Goal: Task Accomplishment & Management: Use online tool/utility

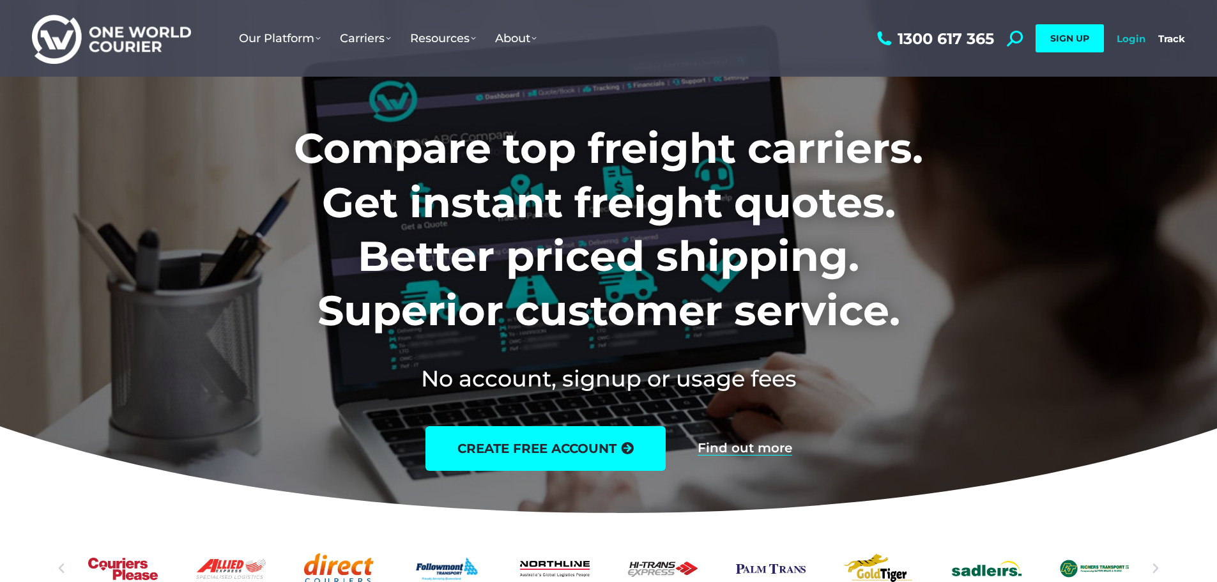
click at [1132, 38] on link "Login" at bounding box center [1130, 39] width 29 height 12
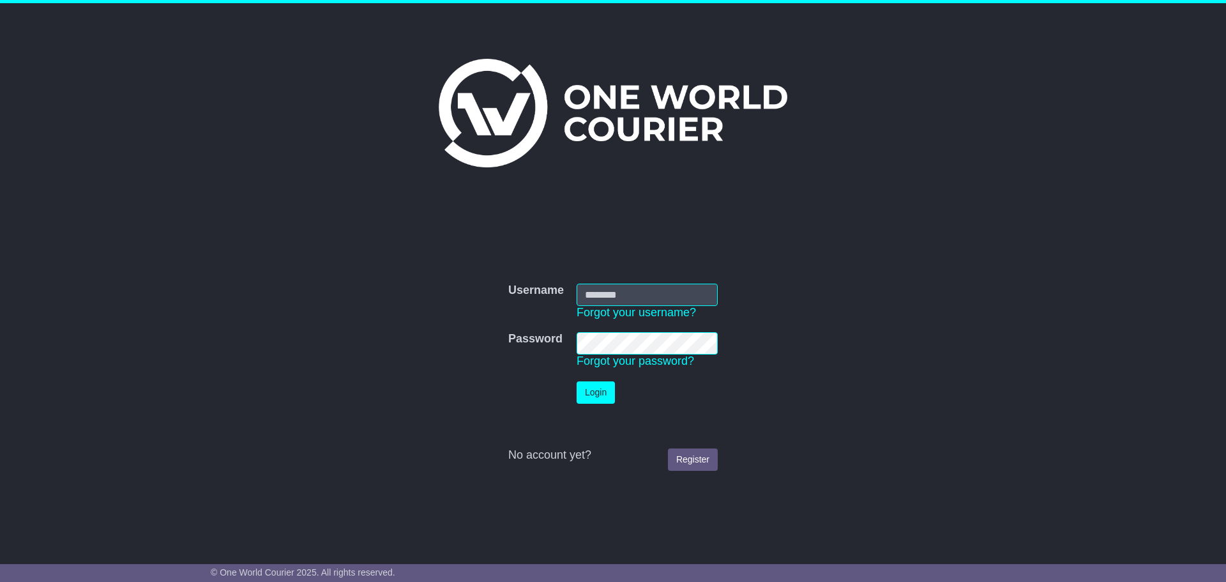
type input "**********"
click at [603, 397] on button "Login" at bounding box center [596, 392] width 38 height 22
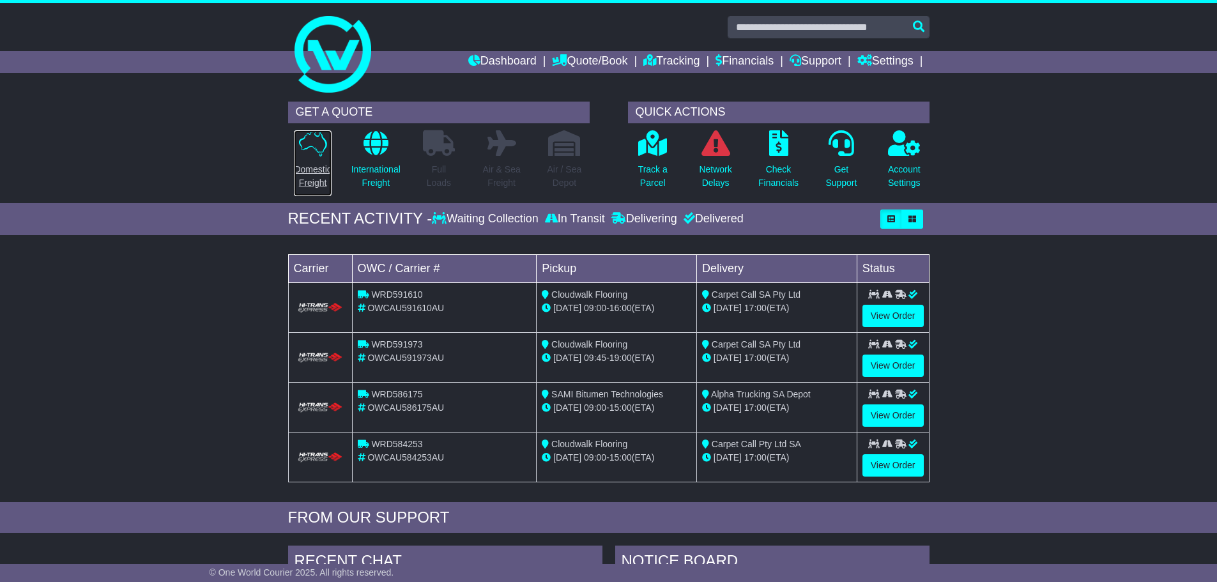
click at [319, 130] on icon at bounding box center [313, 143] width 28 height 26
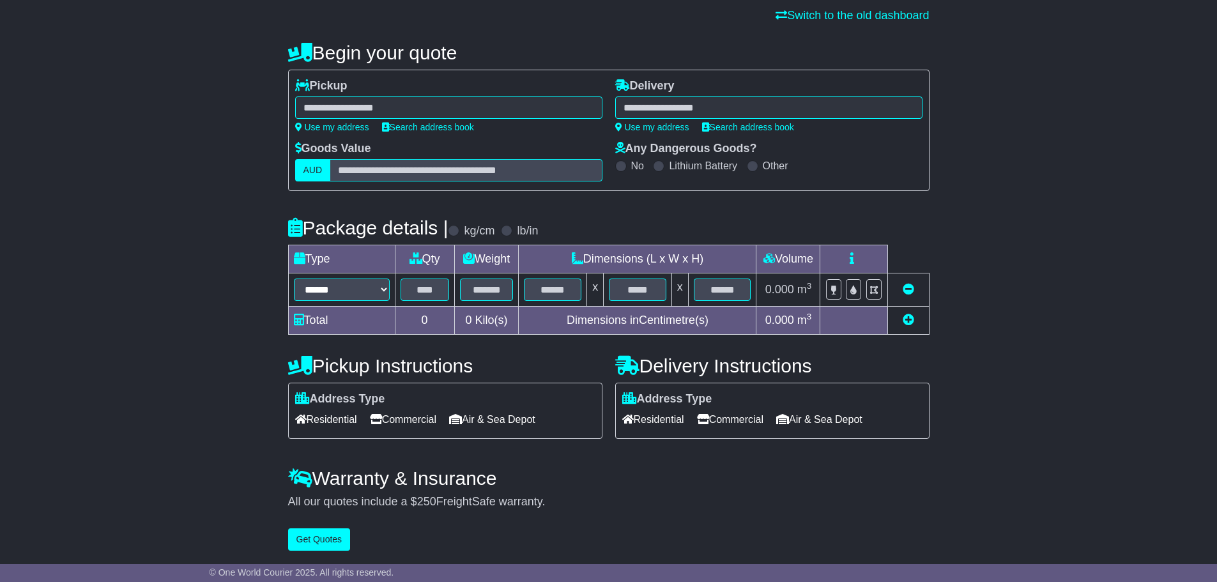
scroll to position [93, 0]
click at [413, 284] on input "text" at bounding box center [424, 289] width 49 height 22
click at [487, 294] on input "text" at bounding box center [487, 289] width 54 height 22
